Goal: Transaction & Acquisition: Purchase product/service

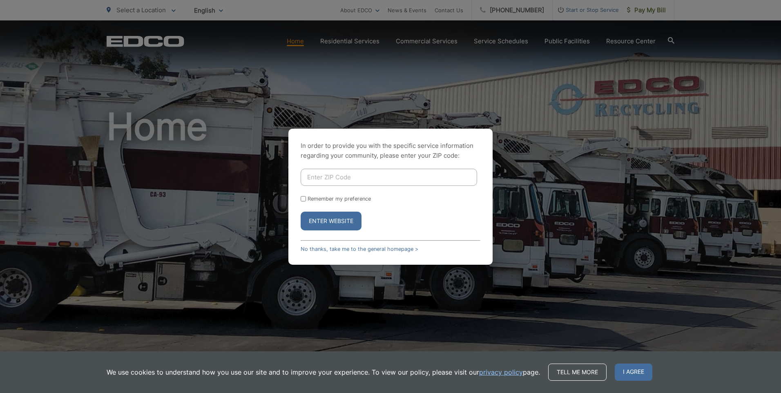
click at [309, 180] on input "Enter ZIP Code" at bounding box center [389, 177] width 177 height 17
type input "92026"
click at [319, 219] on button "Enter Website" at bounding box center [331, 221] width 61 height 19
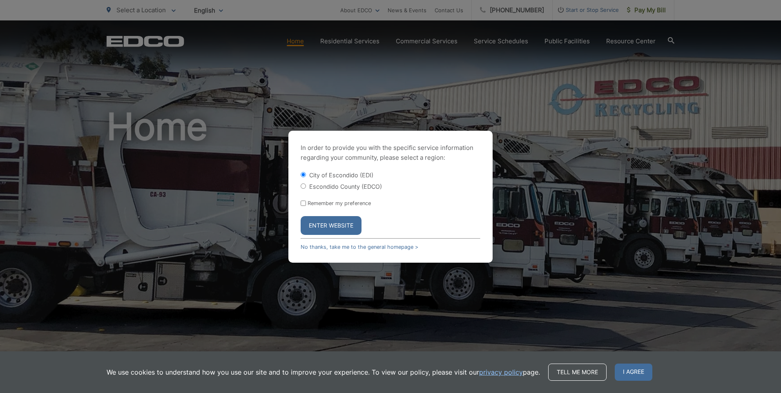
click at [303, 188] on input "Escondido County (EDCO)" at bounding box center [303, 185] width 5 height 5
radio input "true"
click at [332, 223] on button "Enter Website" at bounding box center [331, 225] width 61 height 19
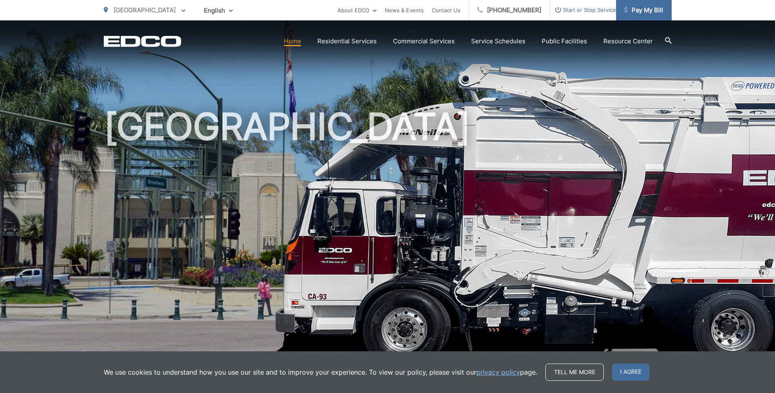
click at [651, 10] on span "Pay My Bill" at bounding box center [643, 10] width 39 height 10
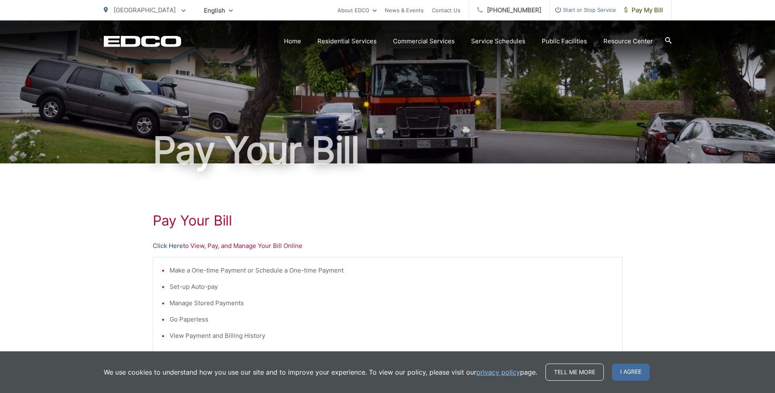
click at [164, 244] on link "Click Here" at bounding box center [168, 246] width 30 height 10
